Goal: Task Accomplishment & Management: Use online tool/utility

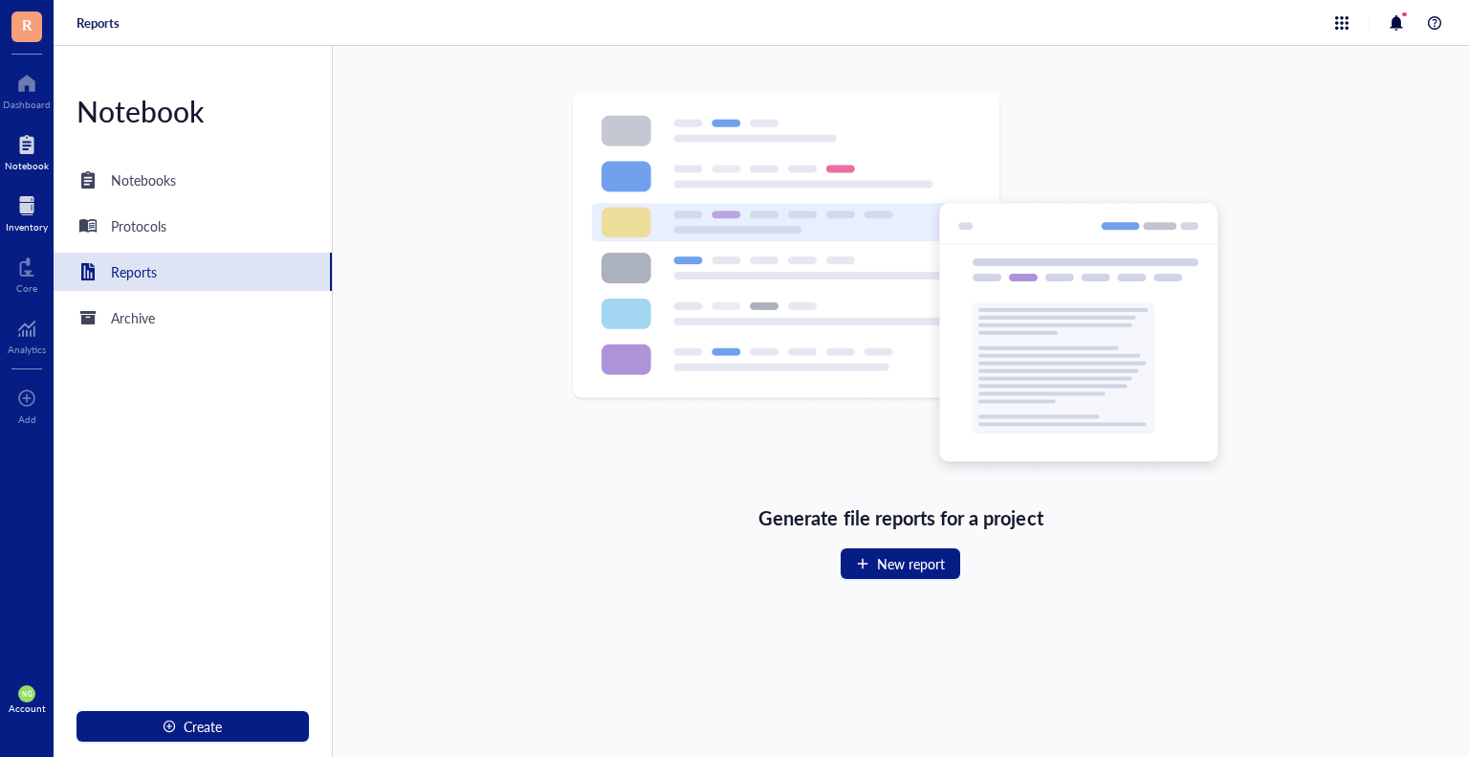
click at [27, 204] on div at bounding box center [27, 205] width 42 height 31
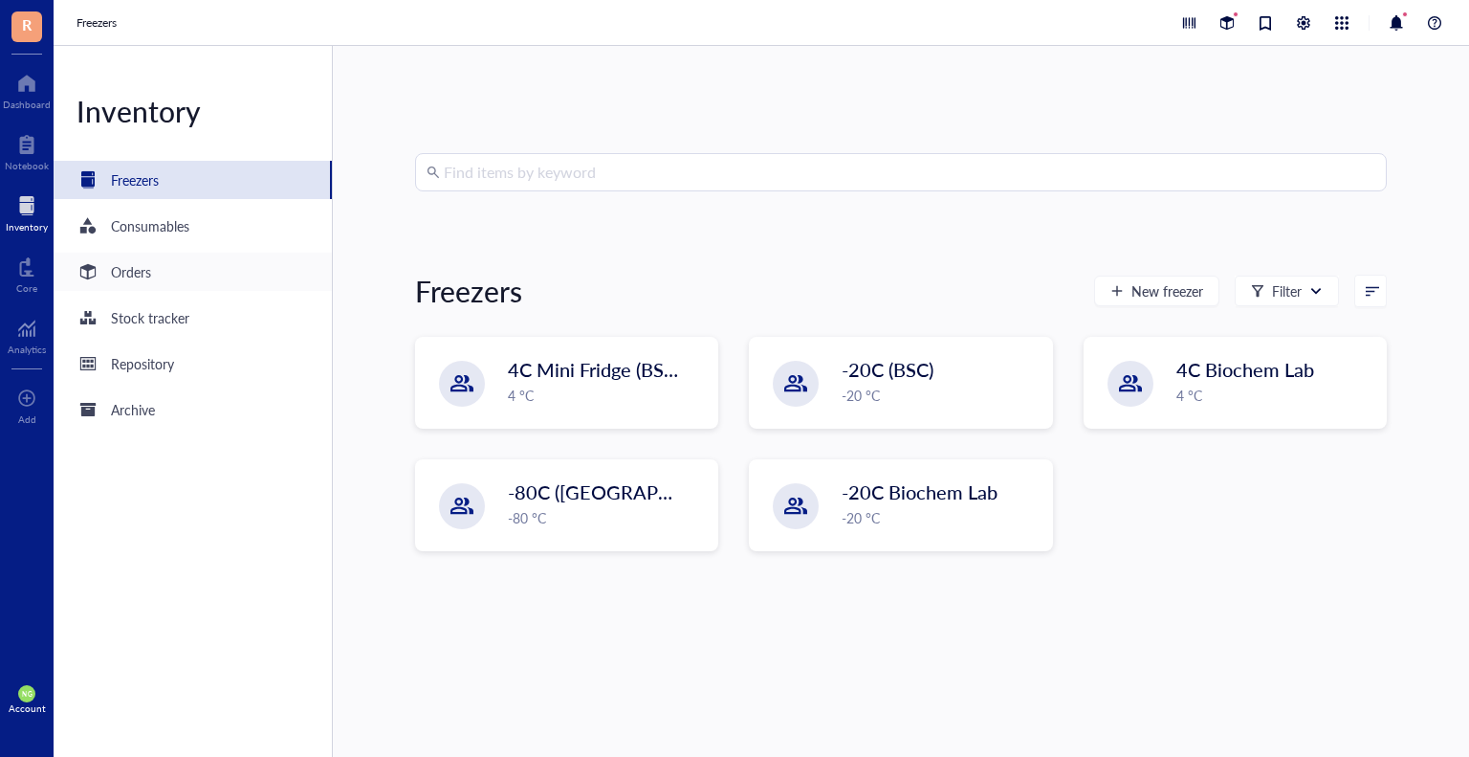
click at [143, 268] on div "Orders" at bounding box center [131, 271] width 40 height 21
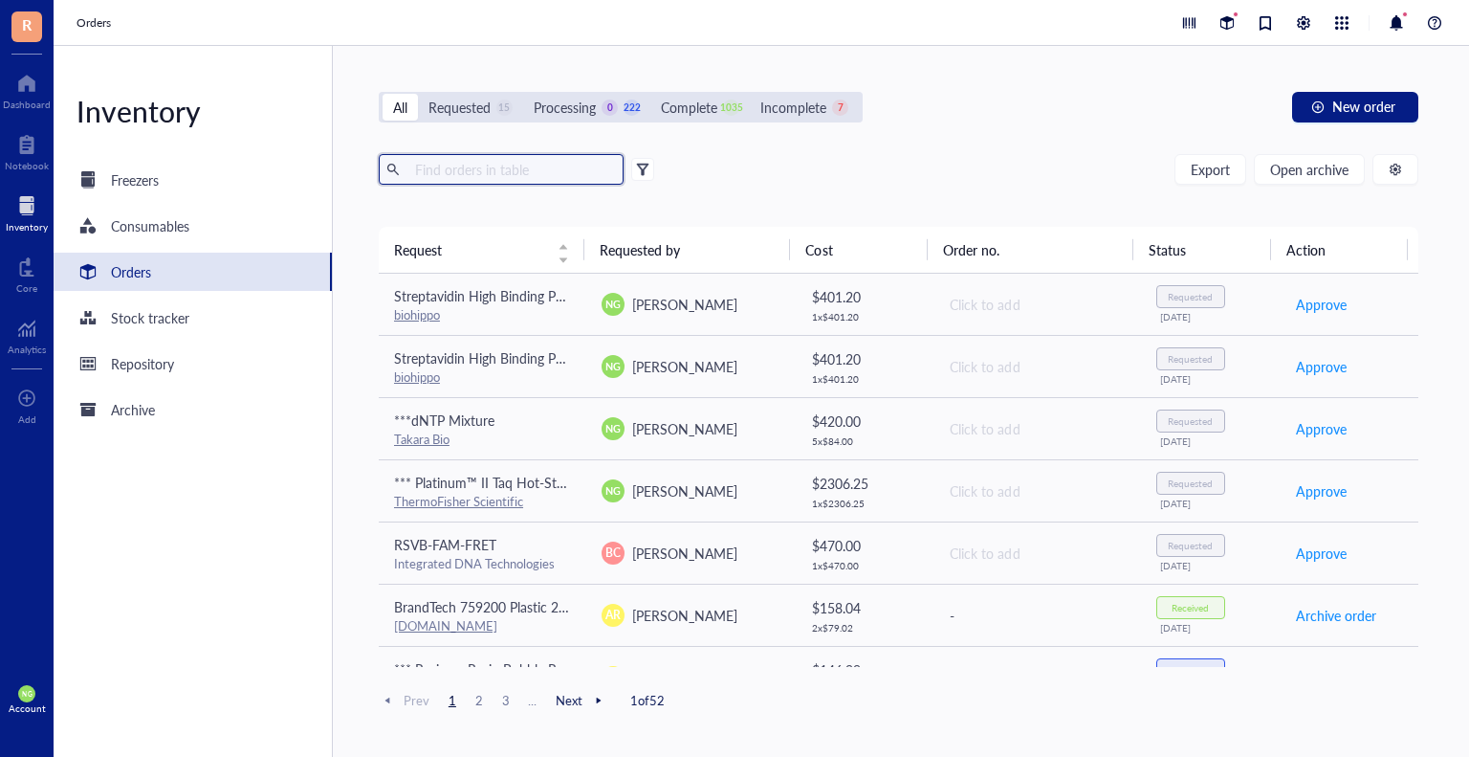
click at [527, 171] on input "text" at bounding box center [511, 169] width 209 height 29
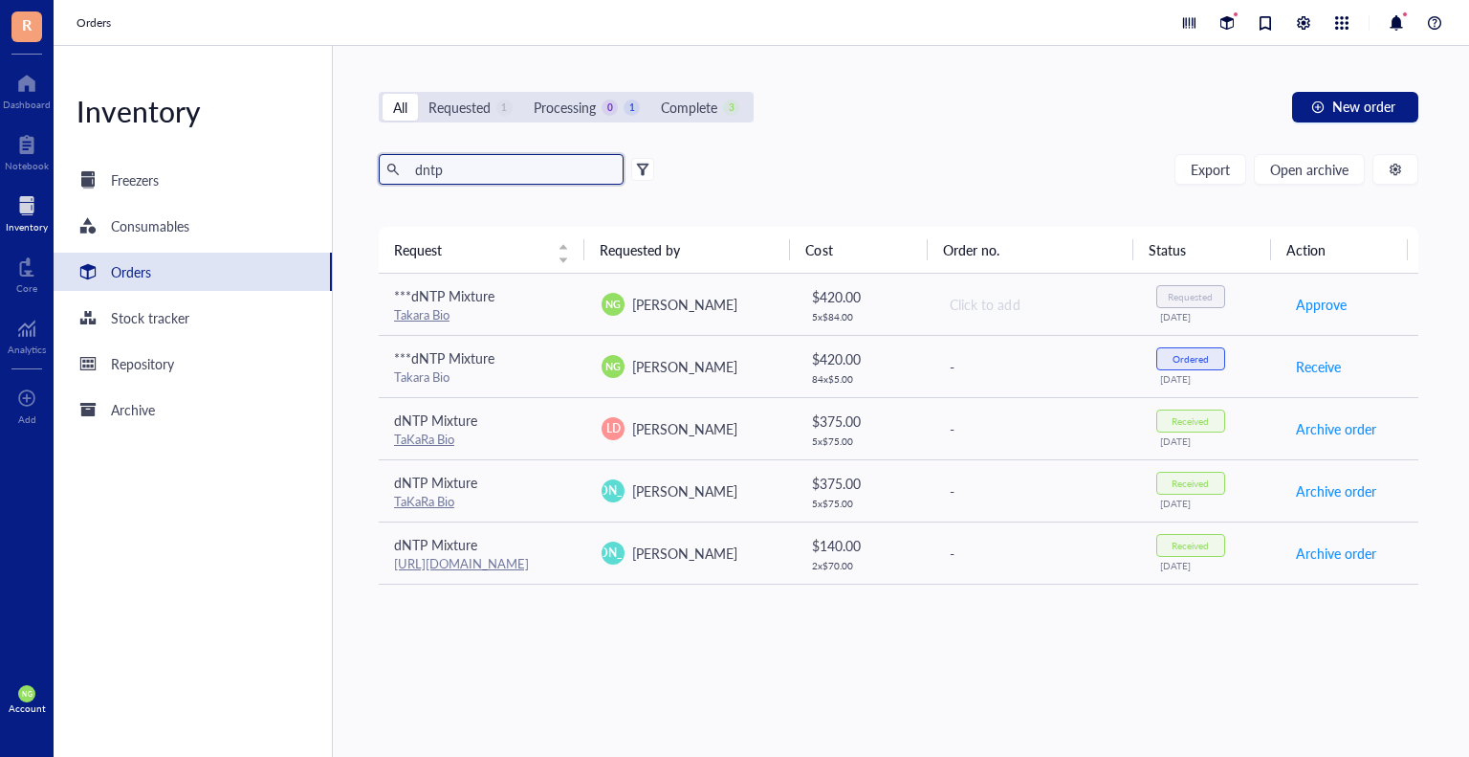
drag, startPoint x: 469, startPoint y: 164, endPoint x: 352, endPoint y: 159, distance: 116.8
click at [352, 159] on div "All Requested 1 Processing 0 1 Complete 3 New order dntp Export Open archive Re…" at bounding box center [899, 401] width 1132 height 711
click at [350, 159] on div "All Requested 1 Processing 0 1 Complete 3 New order dntp Export Open archive Re…" at bounding box center [899, 401] width 1132 height 711
drag, startPoint x: 507, startPoint y: 164, endPoint x: 496, endPoint y: 166, distance: 10.9
click at [506, 164] on input "dntp" at bounding box center [511, 169] width 209 height 29
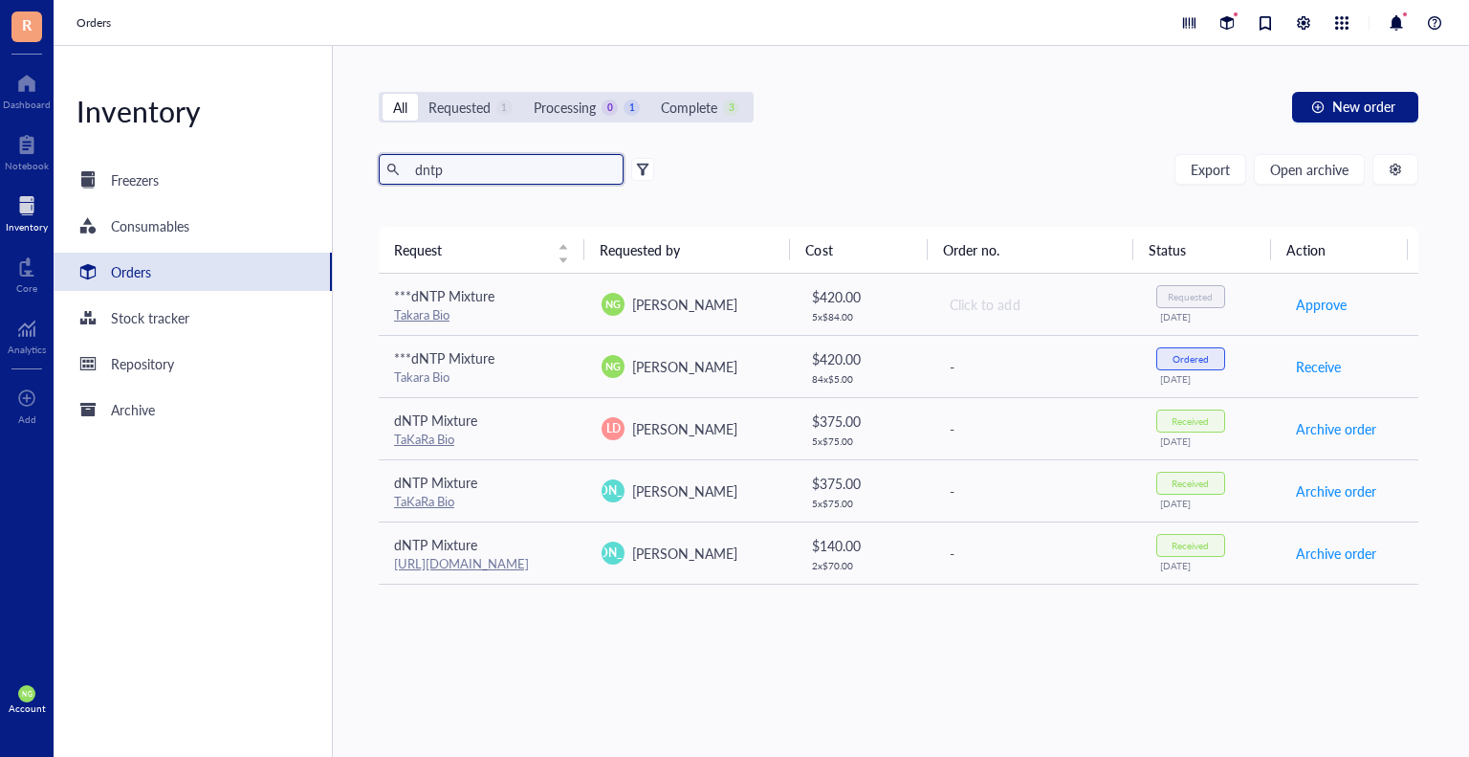
drag, startPoint x: 484, startPoint y: 173, endPoint x: 358, endPoint y: 188, distance: 127.2
click at [358, 188] on div "All Requested 1 Processing 0 1 Complete 3 New order dntp Export Open archive Re…" at bounding box center [899, 401] width 1132 height 711
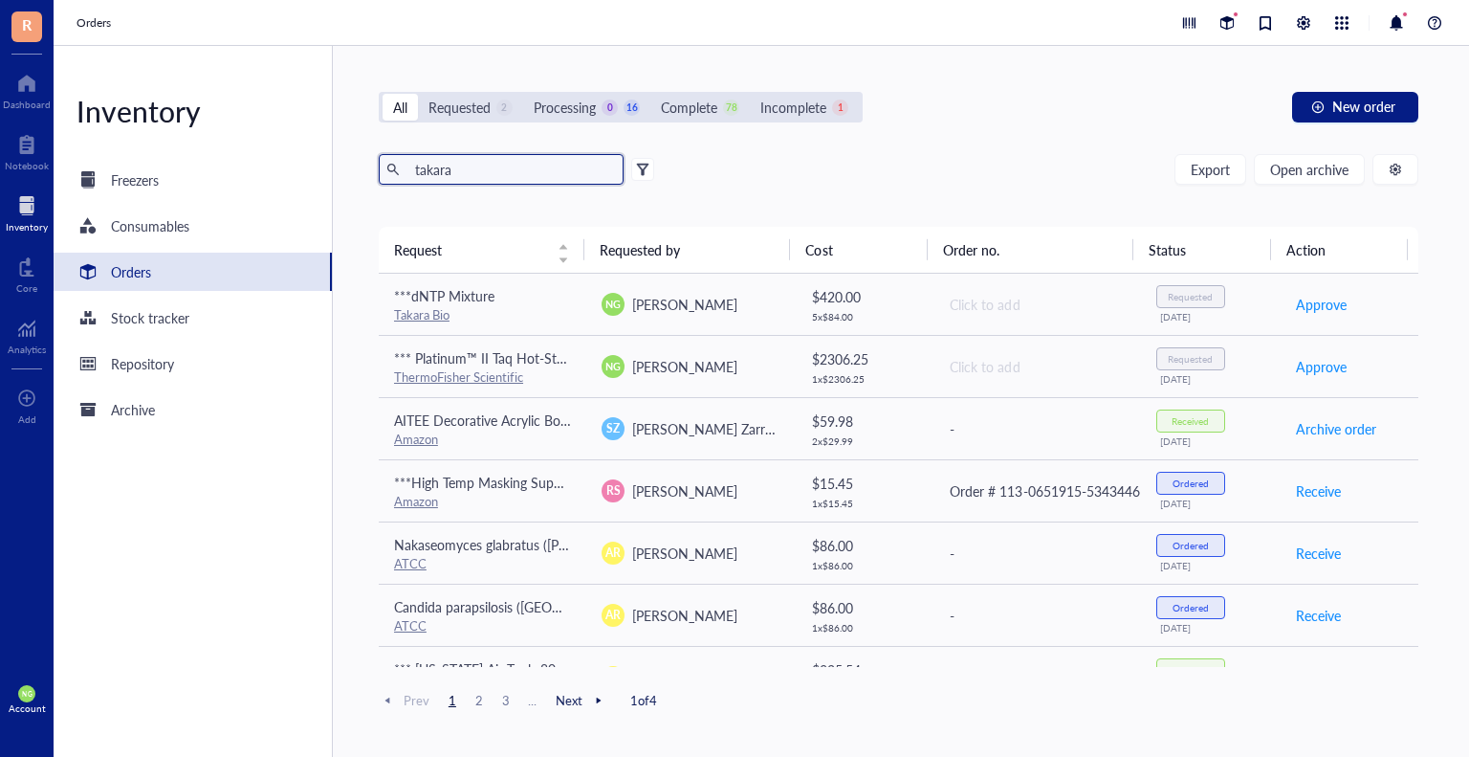
type input "takara"
